Goal: Task Accomplishment & Management: Complete application form

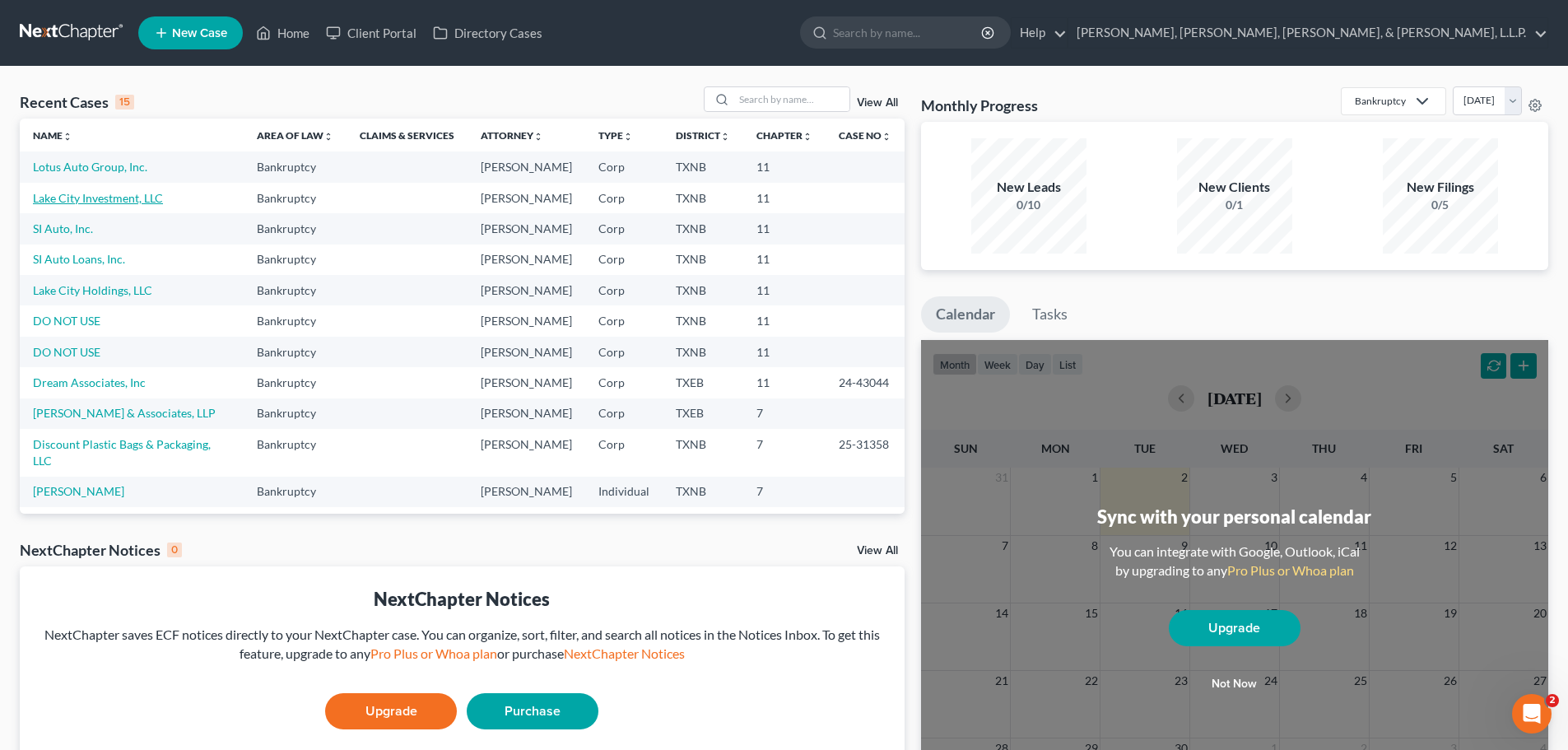
click at [115, 198] on link "Lake City Investment, LLC" at bounding box center [97, 198] width 130 height 14
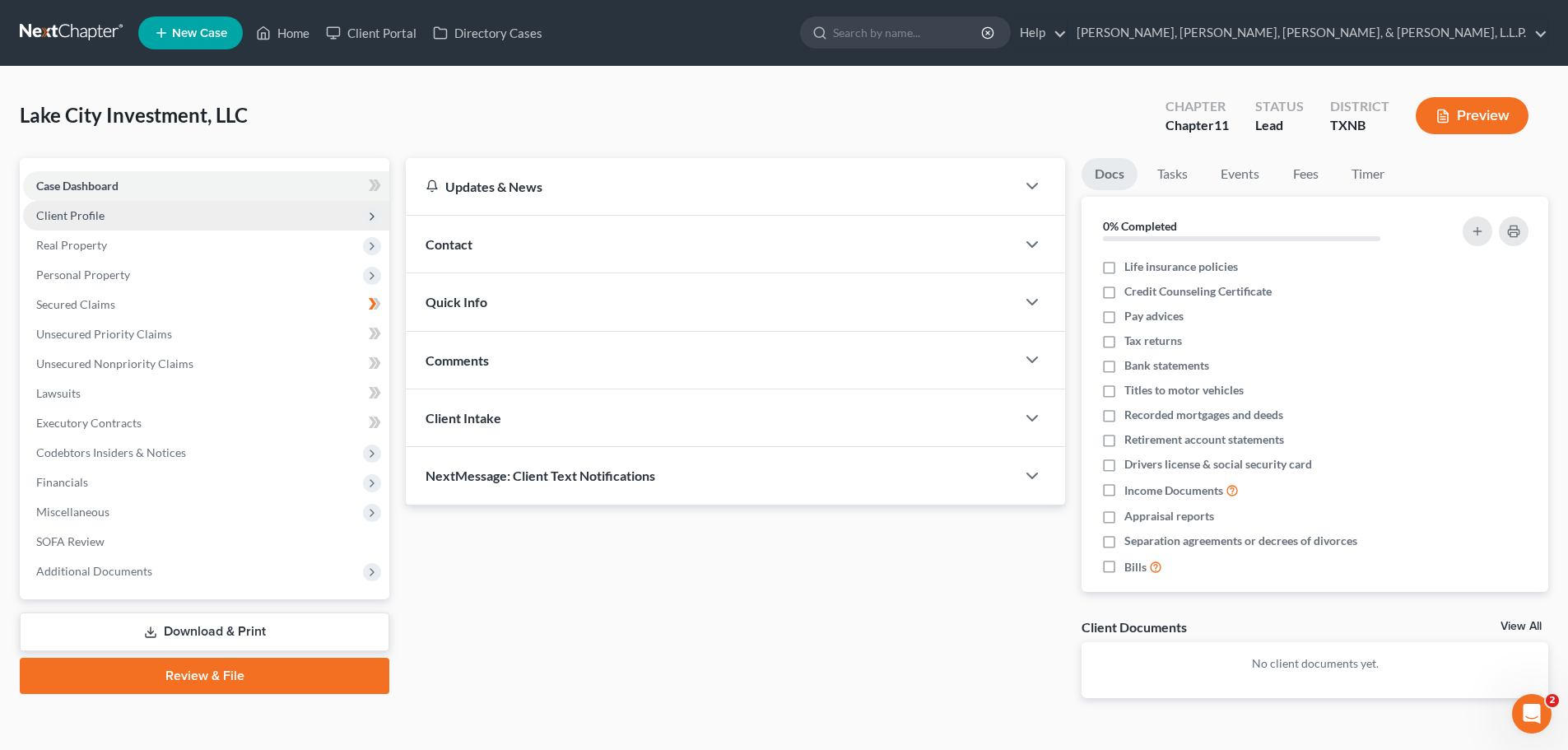
click at [97, 211] on span "Client Profile" at bounding box center [70, 215] width 68 height 14
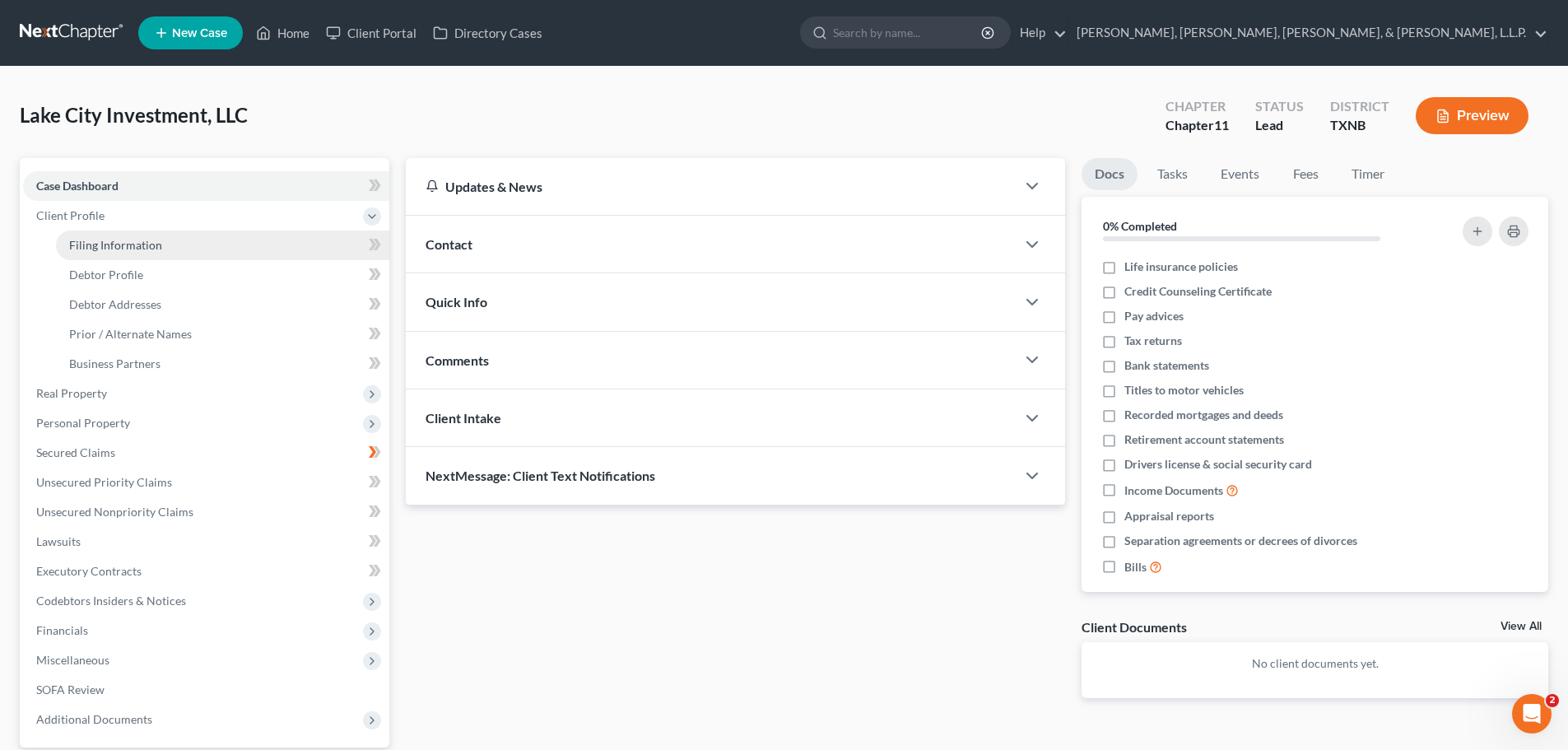
click at [126, 242] on span "Filing Information" at bounding box center [116, 244] width 93 height 14
select select "3"
select select "1"
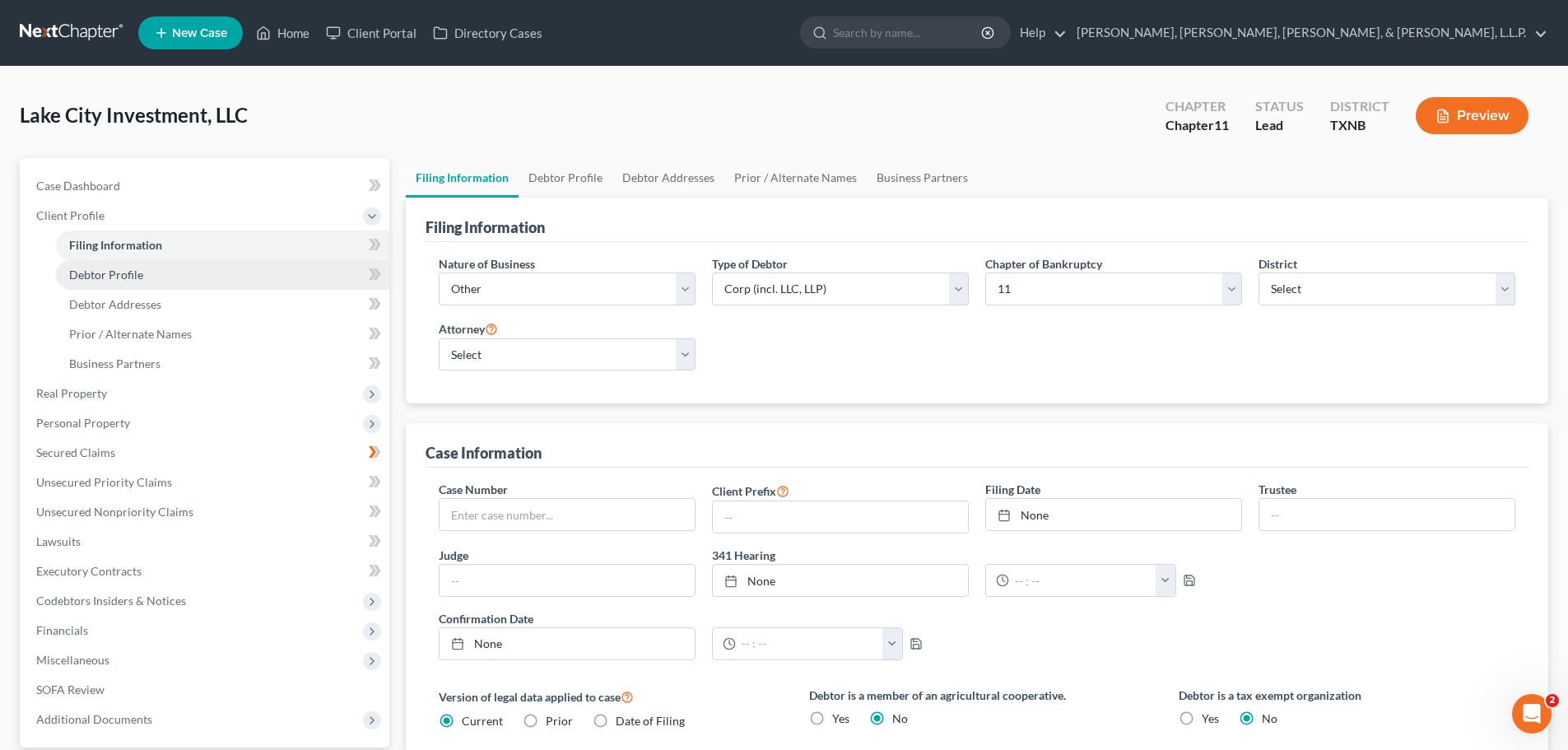
click at [125, 275] on span "Debtor Profile" at bounding box center [106, 274] width 74 height 14
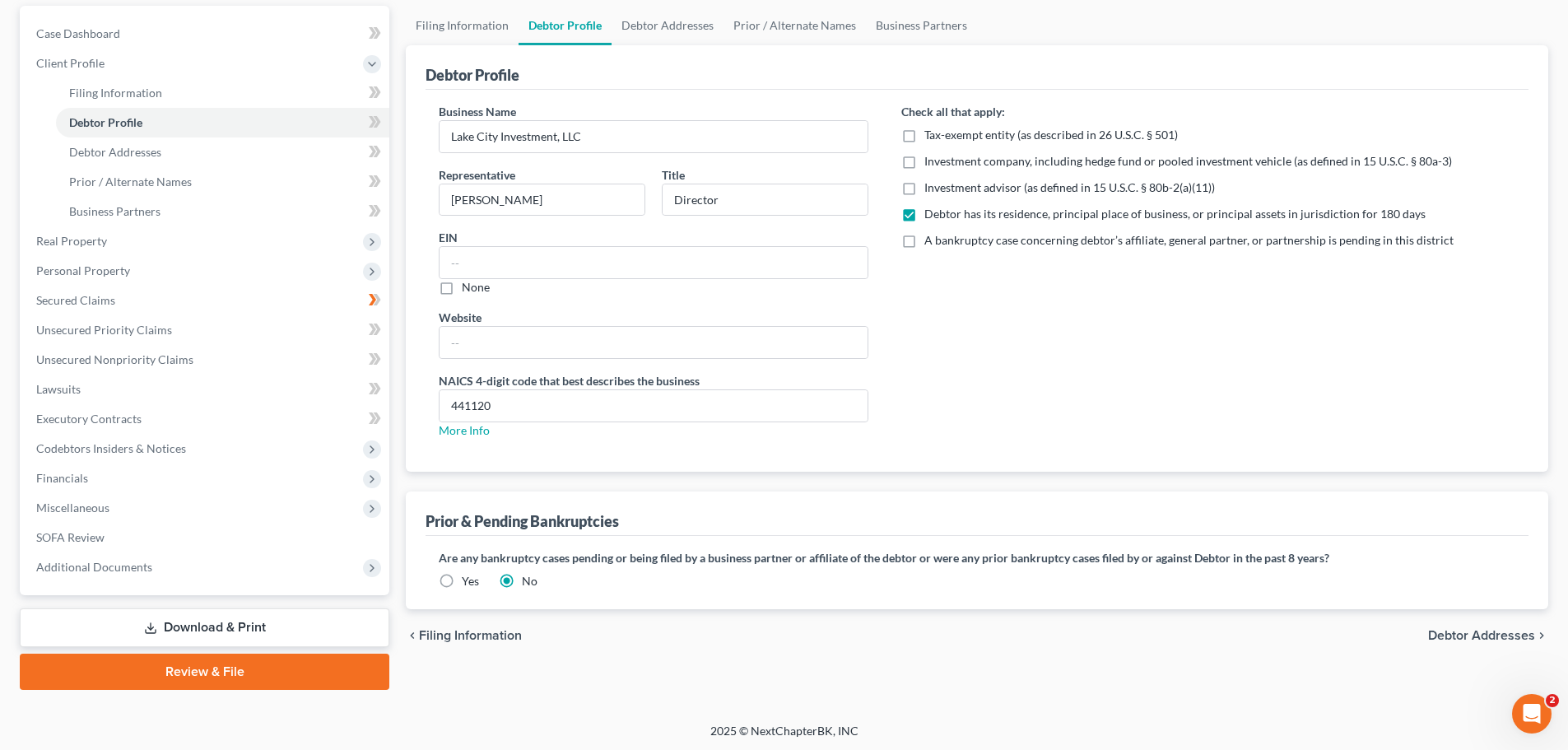
scroll to position [154, 0]
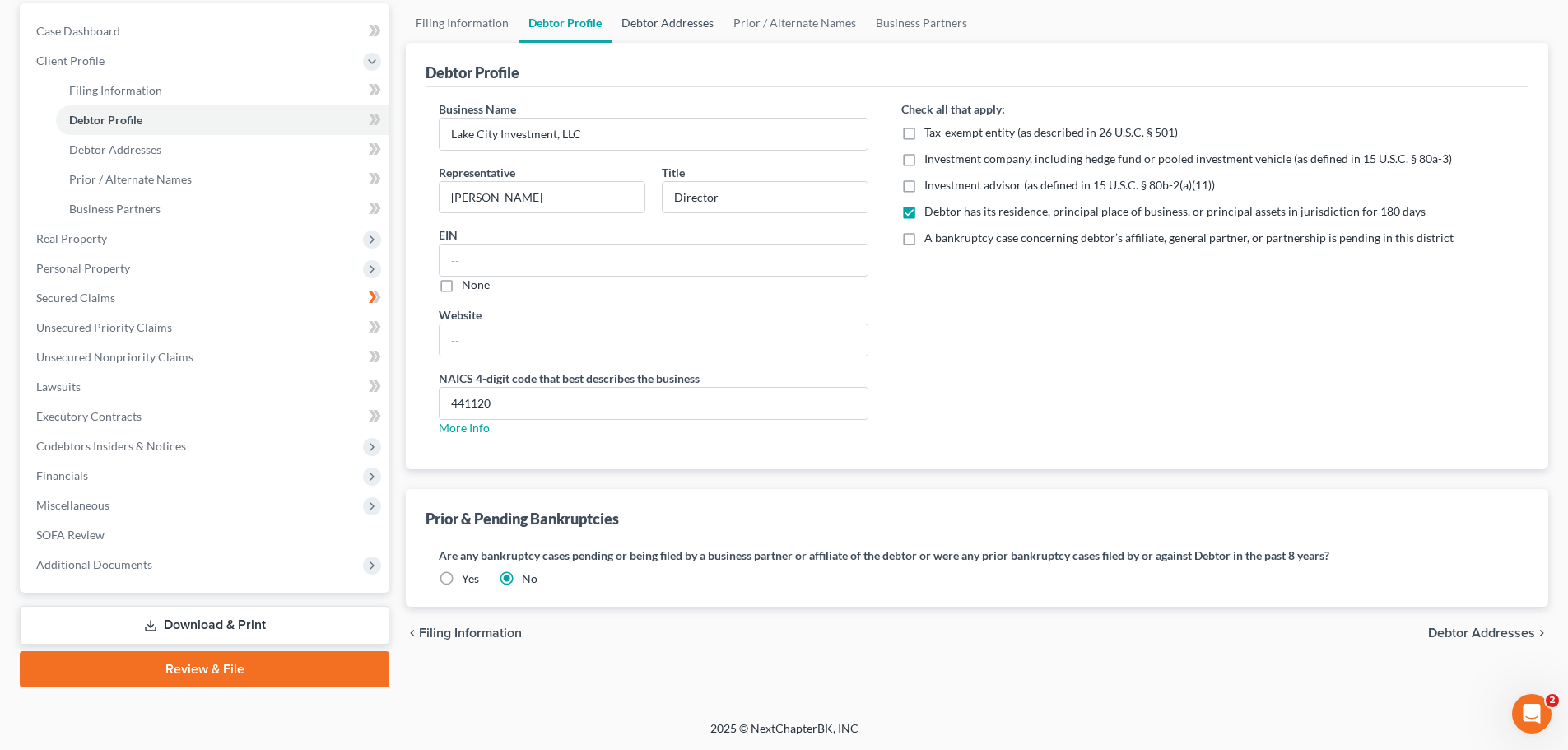
click at [685, 19] on link "Debtor Addresses" at bounding box center [667, 23] width 112 height 40
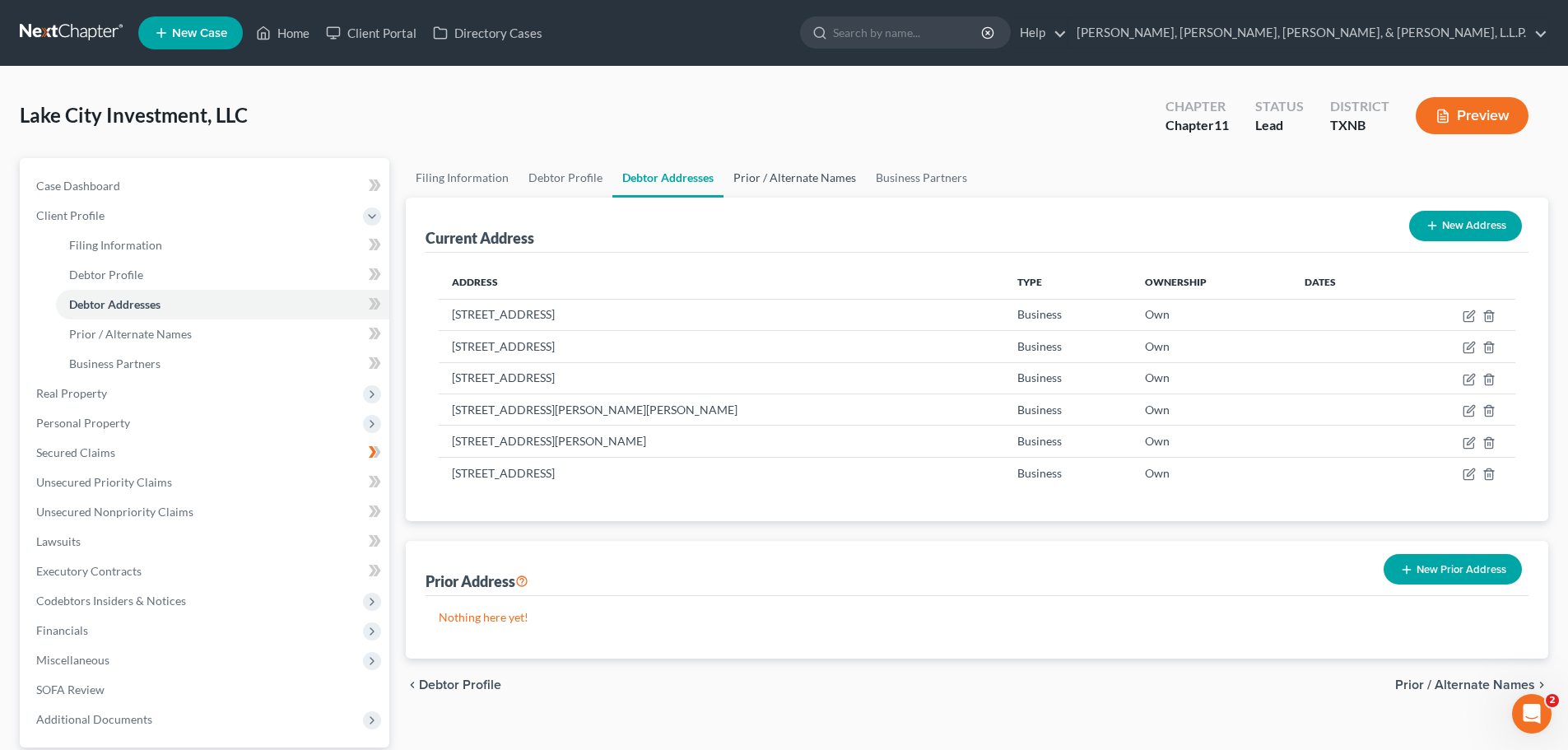
click at [810, 182] on link "Prior / Alternate Names" at bounding box center [795, 178] width 143 height 40
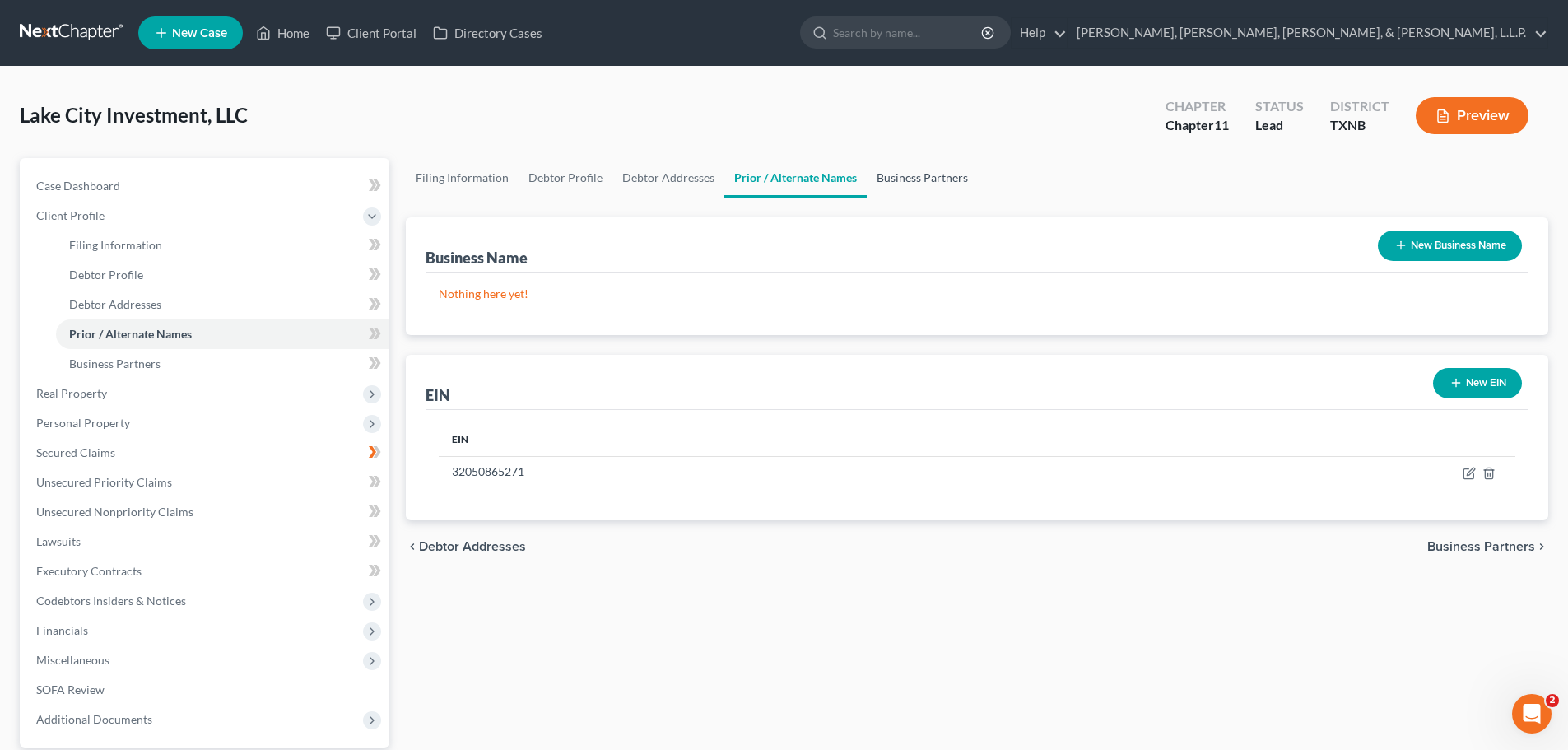
click at [899, 172] on link "Business Partners" at bounding box center [923, 178] width 111 height 40
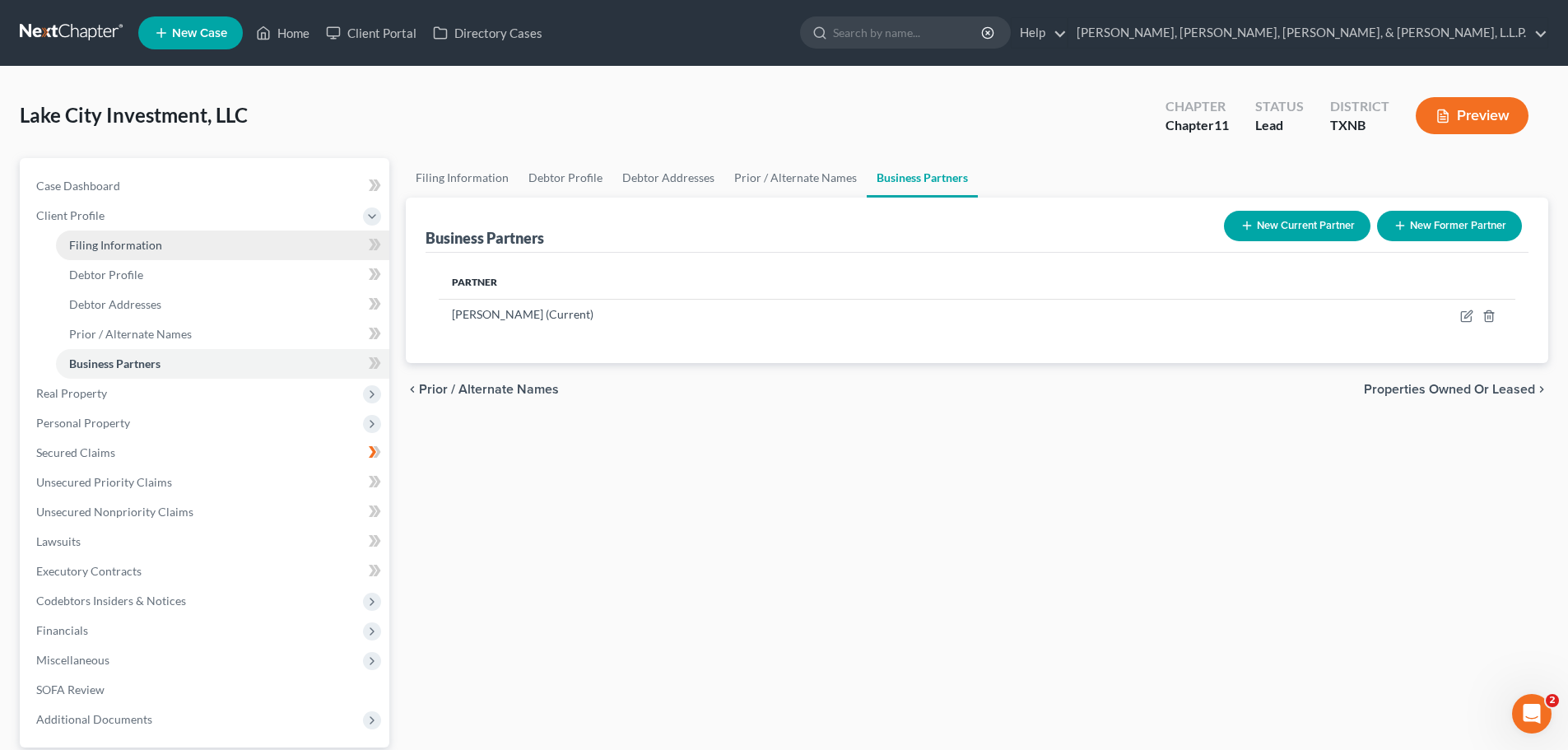
click at [130, 246] on span "Filing Information" at bounding box center [116, 244] width 93 height 14
select select "3"
select select "1"
select select "78"
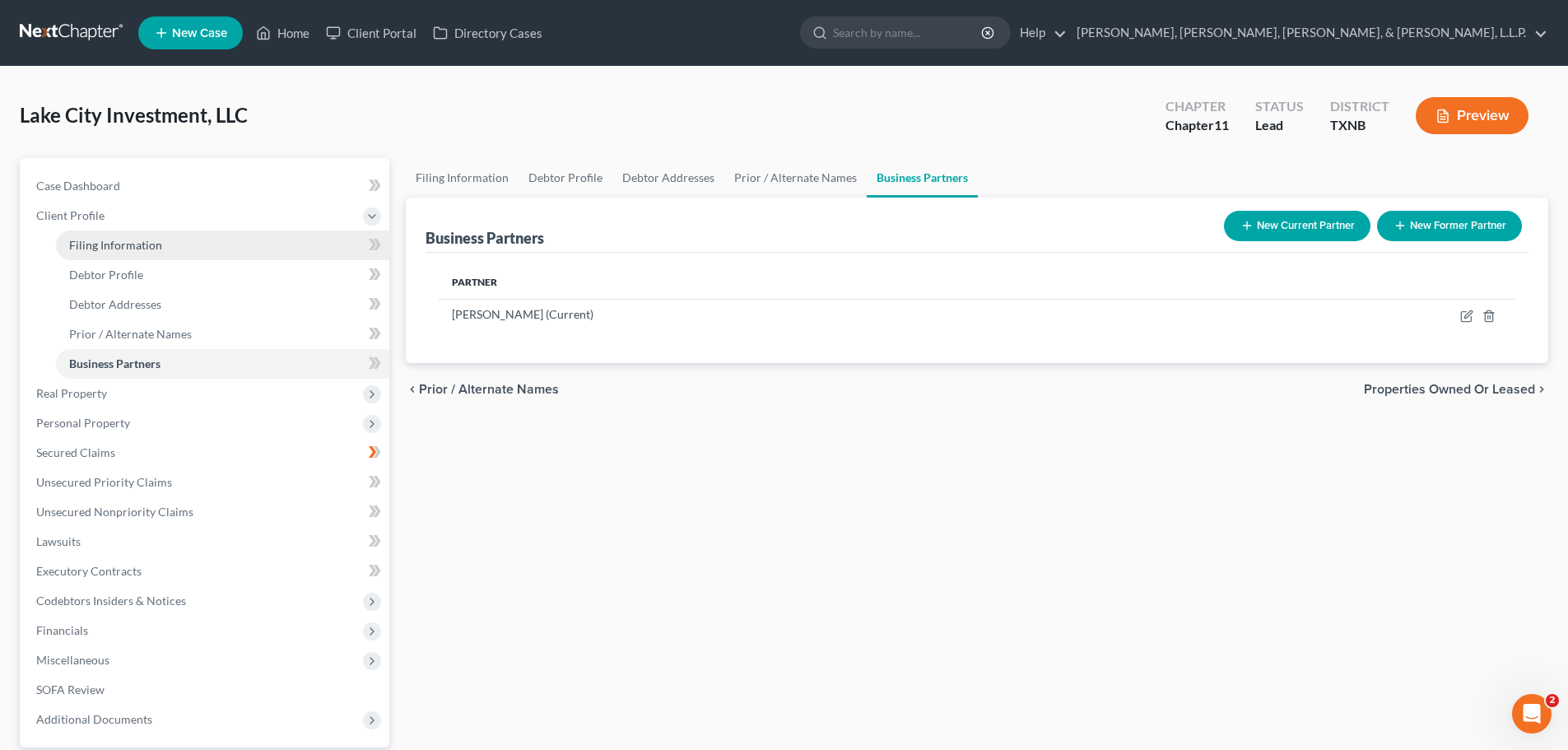
select select "0"
